Goal: Task Accomplishment & Management: Manage account settings

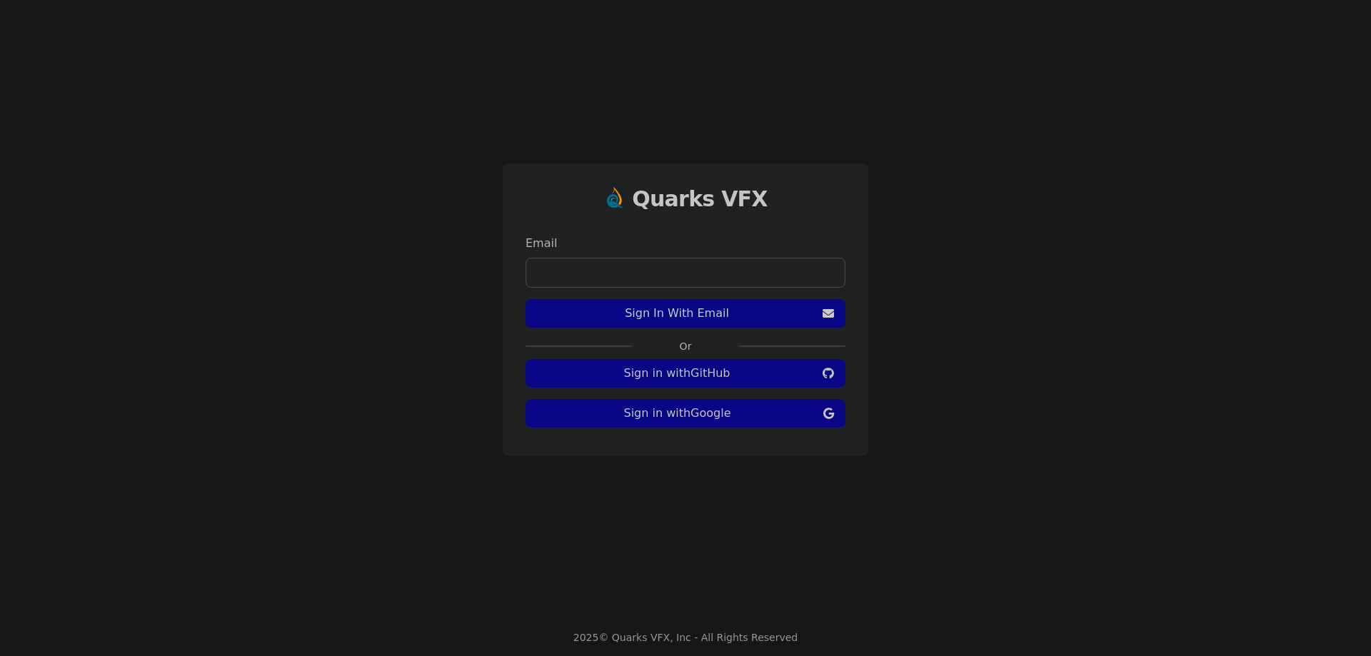
click at [667, 316] on span "Sign In With Email" at bounding box center [677, 313] width 280 height 17
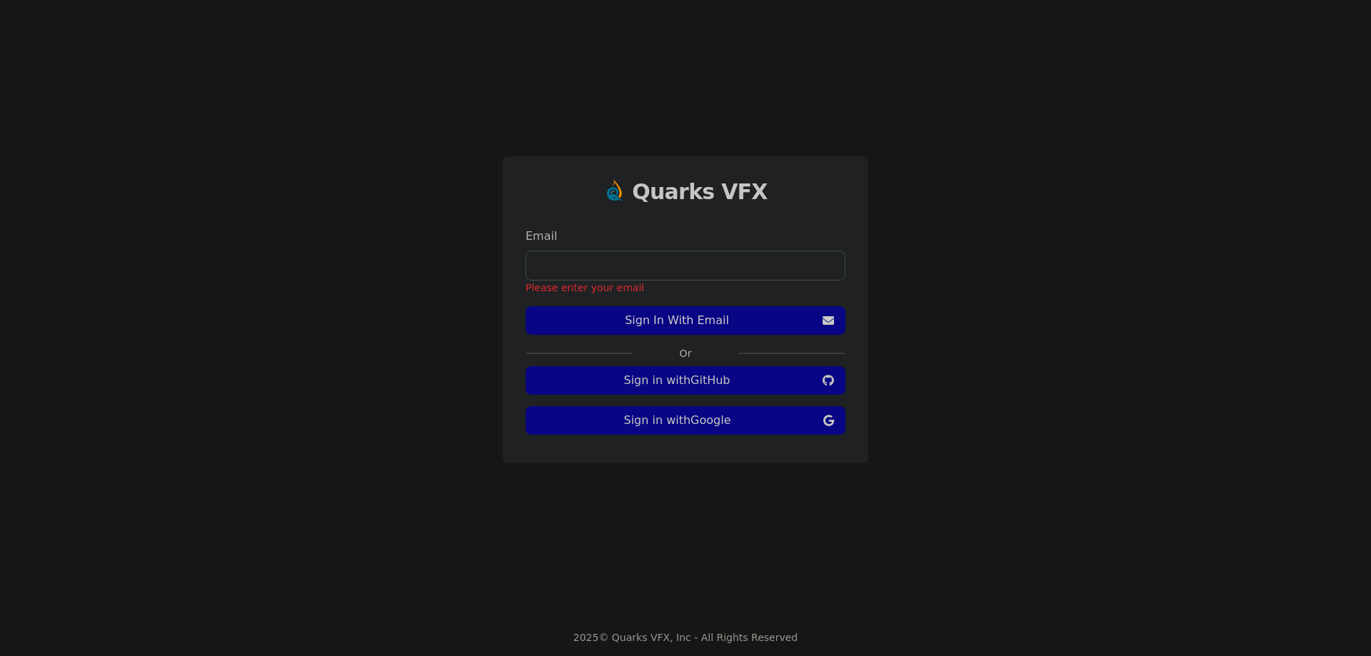
click at [690, 267] on input "email" at bounding box center [685, 266] width 320 height 30
click at [707, 425] on span "Sign in with Google" at bounding box center [677, 420] width 281 height 17
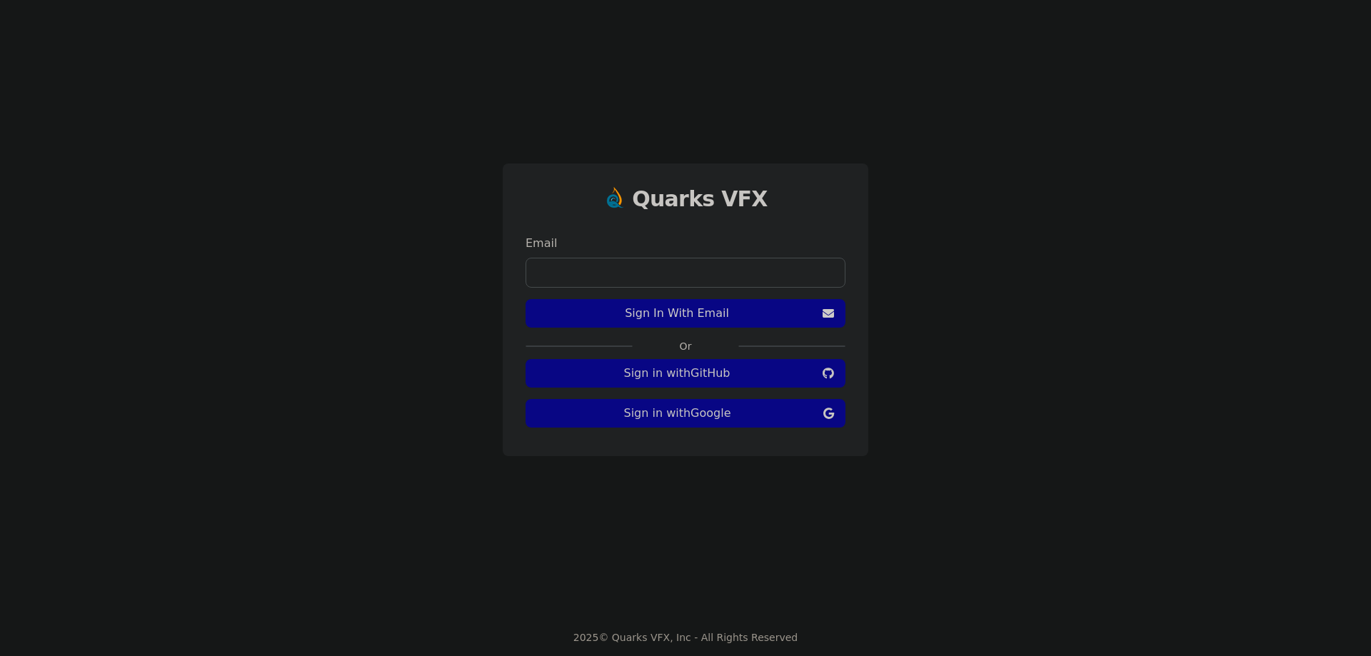
click at [958, 113] on div "Quarks VFX Email Sign In With Email Or Sign in with GitHub Sign in with Google" at bounding box center [685, 309] width 1371 height 619
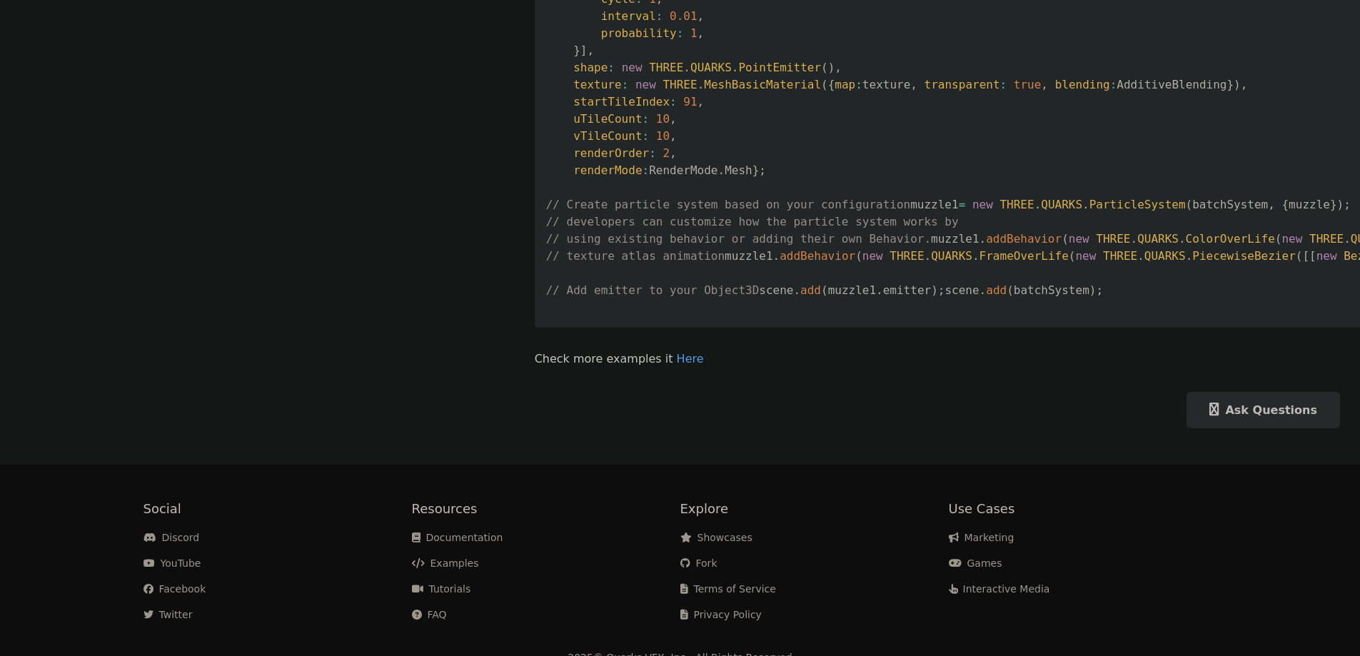
scroll to position [1476, 0]
